Goal: Share content

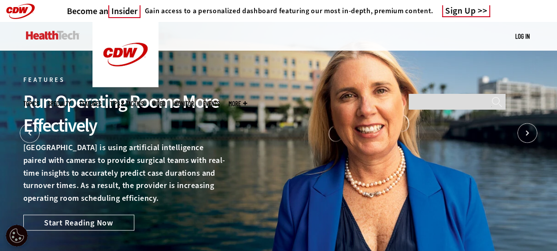
click at [55, 33] on img at bounding box center [52, 35] width 53 height 9
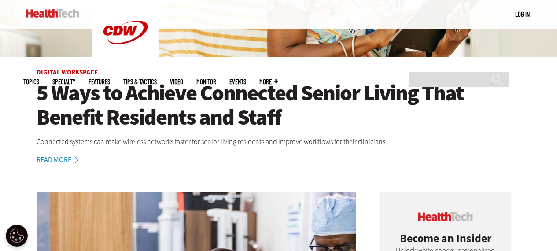
scroll to position [220, 0]
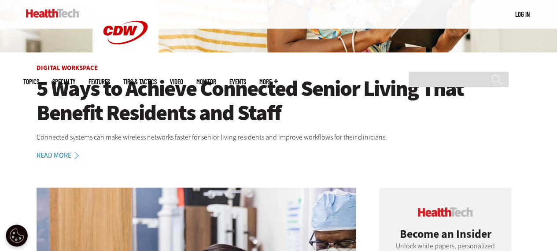
click at [204, 94] on h1 "5 Ways to Achieve Connected Senior Living That Benefit Residents and Staff" at bounding box center [279, 101] width 484 height 48
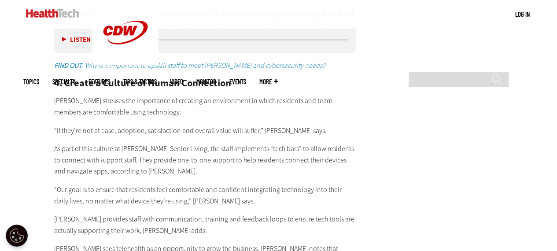
scroll to position [1805, 0]
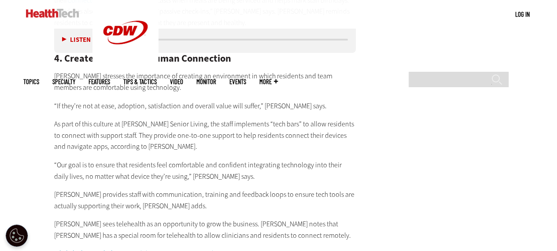
click at [33, 13] on img at bounding box center [52, 13] width 53 height 9
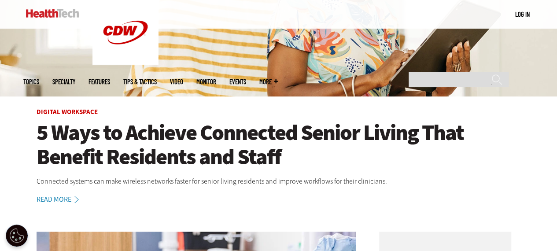
scroll to position [220, 0]
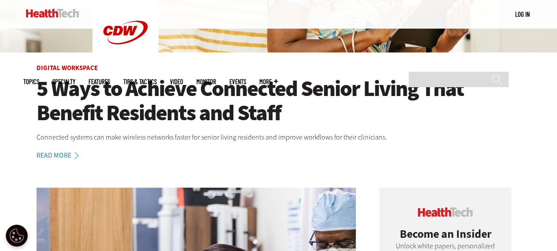
click at [172, 90] on h1 "5 Ways to Achieve Connected Senior Living That Benefit Residents and Staff" at bounding box center [279, 101] width 484 height 48
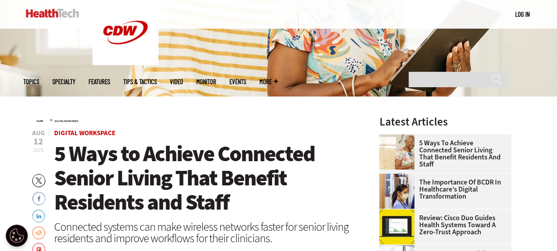
scroll to position [220, 0]
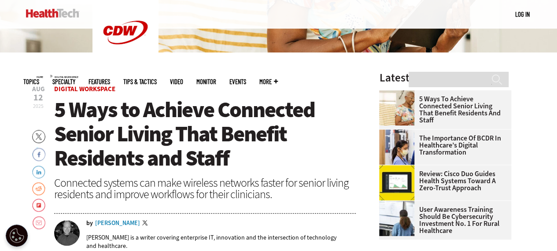
click at [37, 135] on link "Twitter" at bounding box center [38, 137] width 13 height 14
click at [34, 133] on link "Twitter" at bounding box center [38, 137] width 13 height 14
click at [36, 171] on link "LinkedIn" at bounding box center [38, 171] width 13 height 14
